Goal: Find contact information: Find contact information

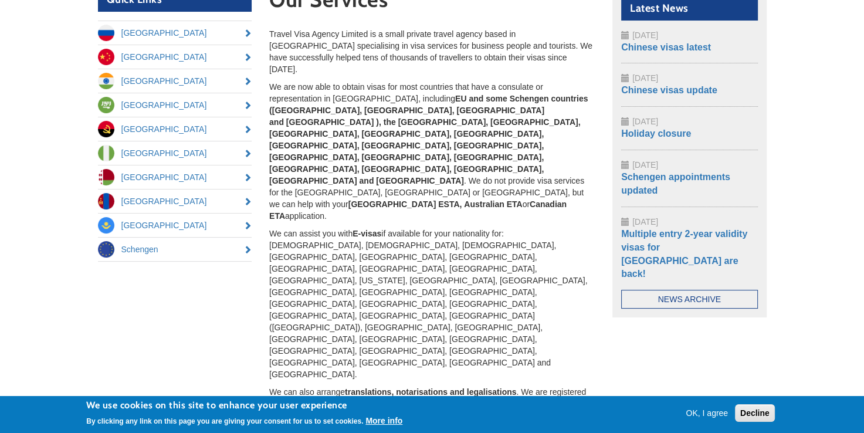
scroll to position [127, 0]
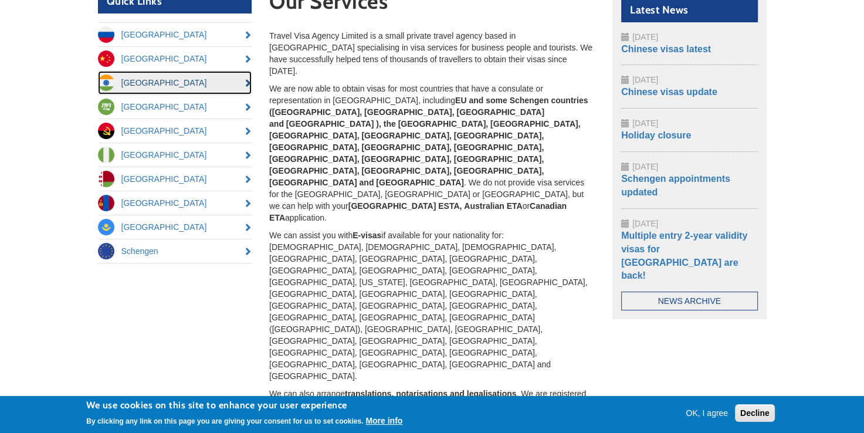
click at [128, 82] on link "[GEOGRAPHIC_DATA]" at bounding box center [175, 82] width 154 height 23
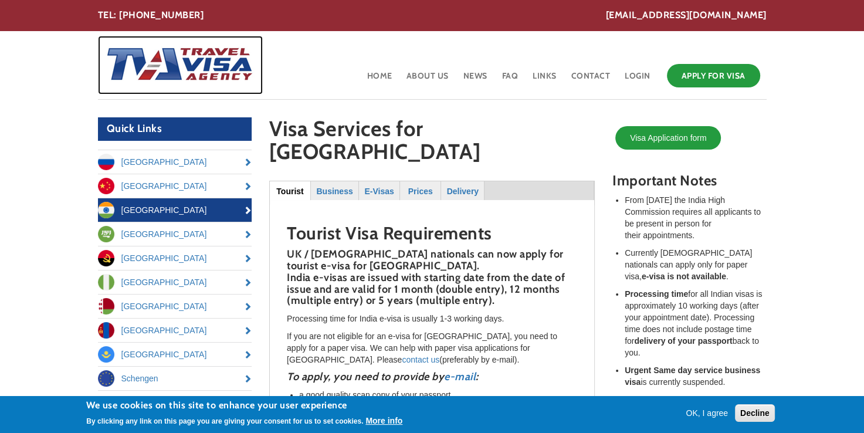
scroll to position [19, 0]
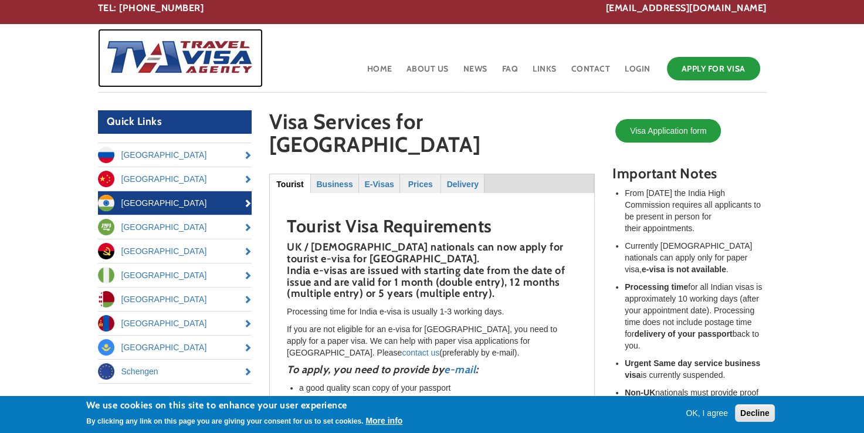
click at [128, 82] on img at bounding box center [176, 58] width 156 height 59
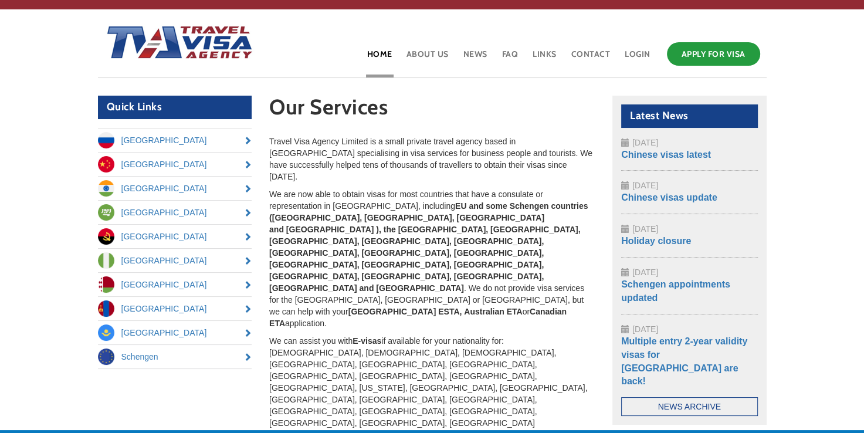
scroll to position [23, 0]
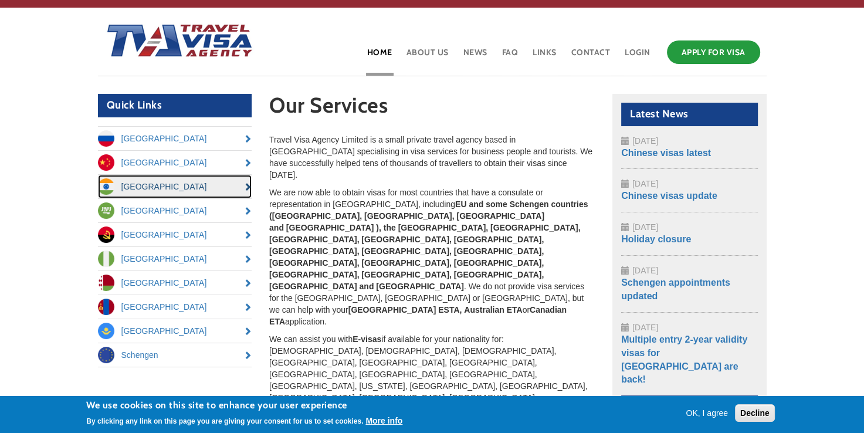
click at [247, 186] on link "[GEOGRAPHIC_DATA]" at bounding box center [175, 186] width 154 height 23
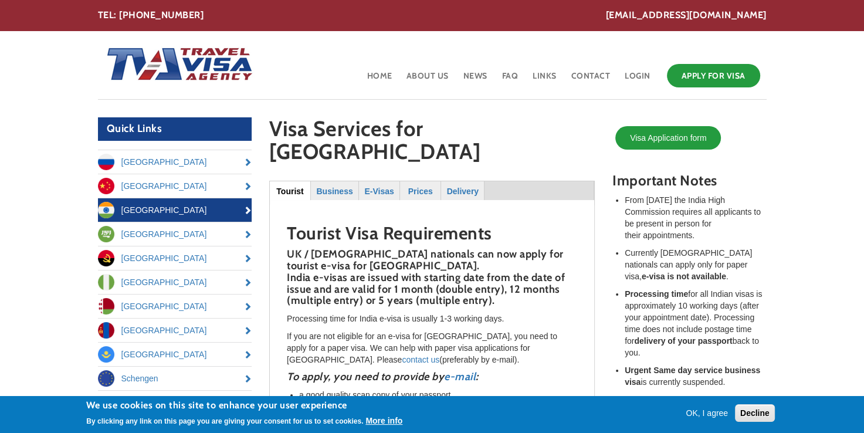
click at [701, 410] on button "OK, I agree" at bounding box center [707, 413] width 52 height 12
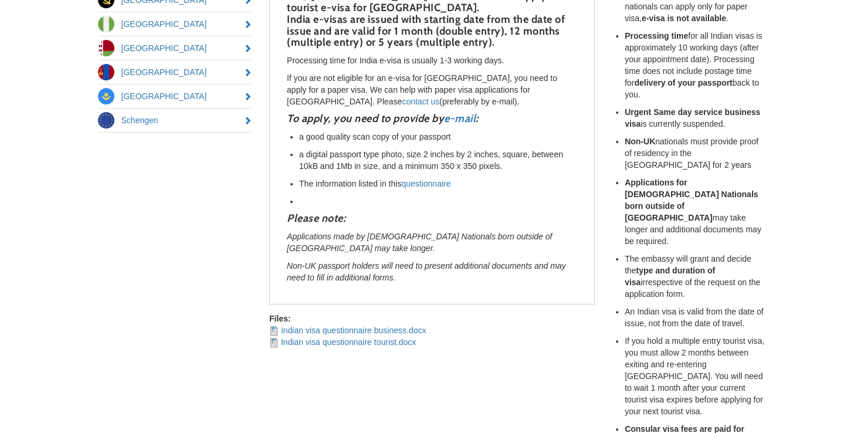
scroll to position [281, 0]
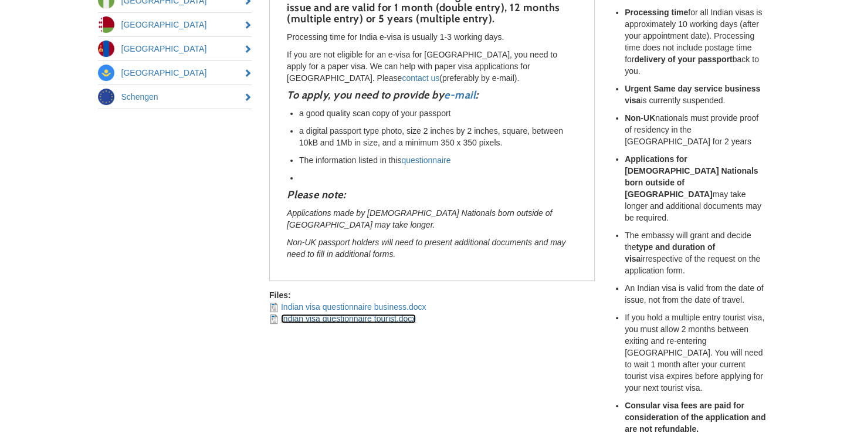
click at [311, 314] on link "Indian visa questionnaire tourist.docx" at bounding box center [348, 318] width 135 height 9
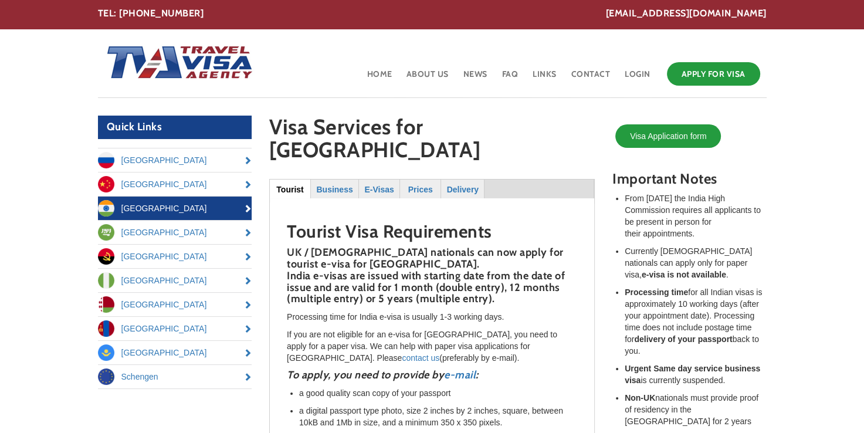
scroll to position [0, 0]
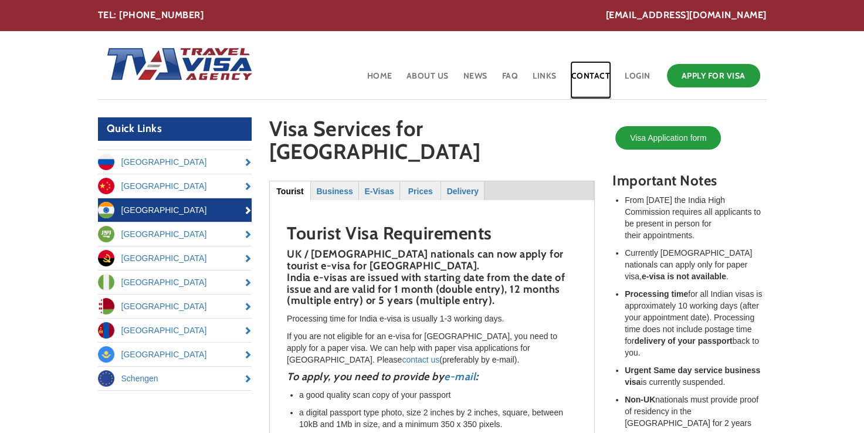
click at [597, 74] on link "Contact" at bounding box center [591, 80] width 42 height 38
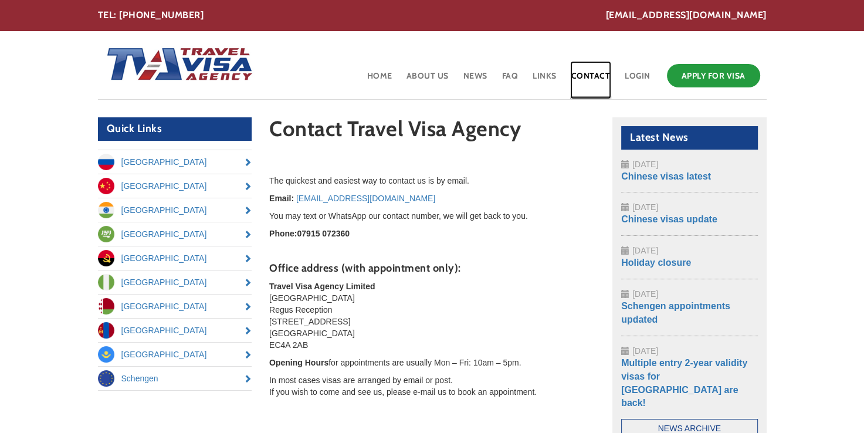
click at [578, 77] on link "Contact" at bounding box center [591, 80] width 42 height 38
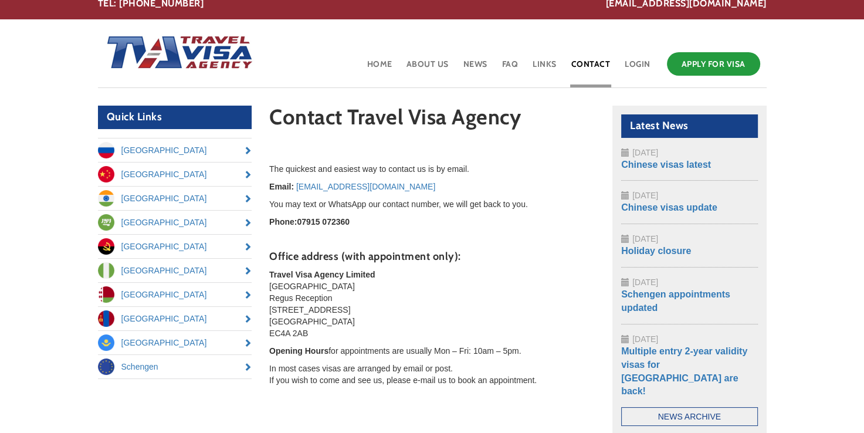
scroll to position [12, 0]
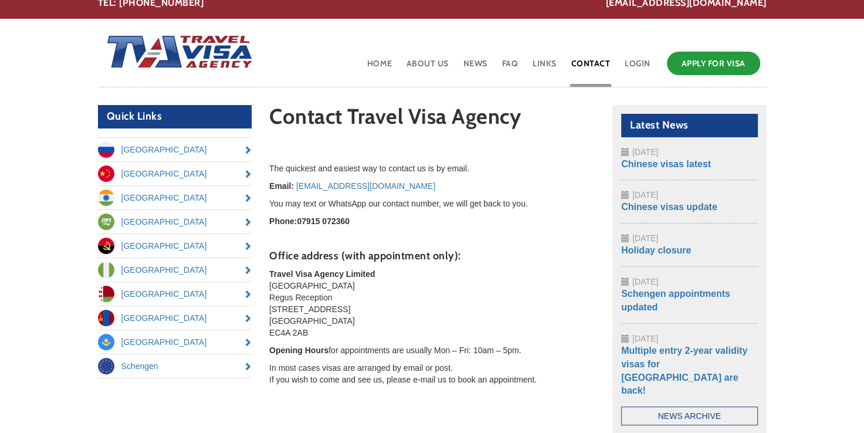
drag, startPoint x: 295, startPoint y: 183, endPoint x: 424, endPoint y: 189, distance: 129.1
click at [424, 189] on p "Email: [EMAIL_ADDRESS][DOMAIN_NAME]" at bounding box center [431, 186] width 325 height 12
drag, startPoint x: 424, startPoint y: 189, endPoint x: 370, endPoint y: 189, distance: 54.5
copy link "[EMAIL_ADDRESS][DOMAIN_NAME]"
